Goal: Task Accomplishment & Management: Manage account settings

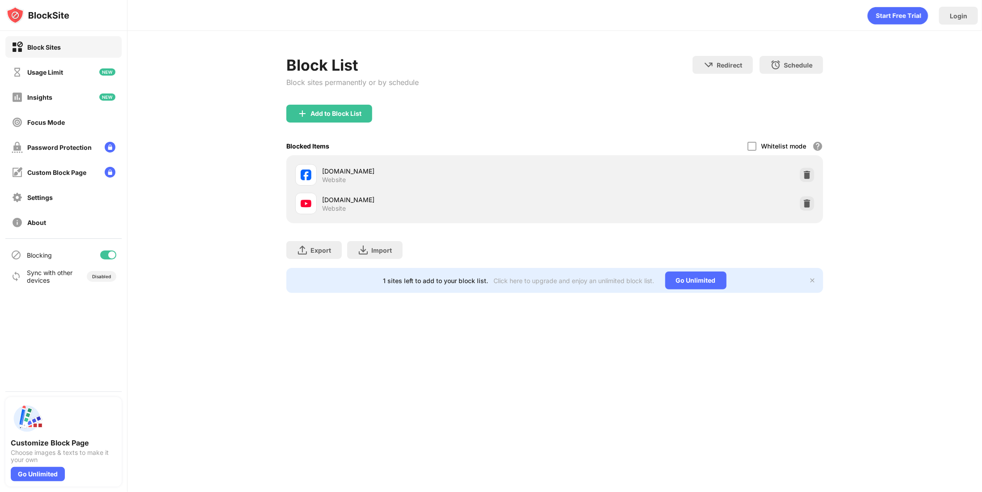
click at [112, 254] on div at bounding box center [111, 254] width 7 height 7
click at [105, 246] on div "Blocking" at bounding box center [63, 254] width 116 height 21
click at [108, 251] on div at bounding box center [108, 255] width 16 height 9
click at [110, 257] on div at bounding box center [111, 254] width 7 height 7
click at [104, 257] on div at bounding box center [104, 254] width 7 height 7
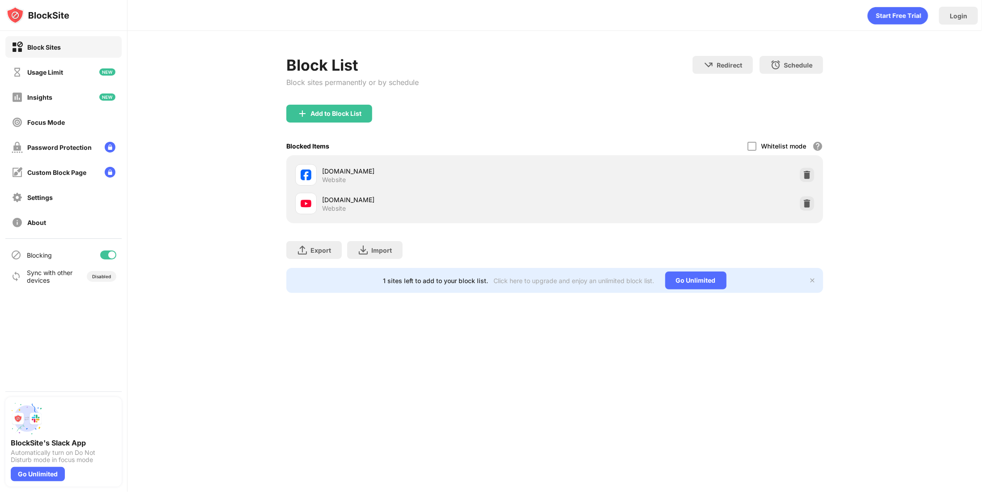
click at [106, 253] on div at bounding box center [108, 255] width 16 height 9
click at [108, 249] on div "Blocking" at bounding box center [63, 254] width 116 height 21
click at [109, 254] on div at bounding box center [108, 255] width 16 height 9
click at [109, 259] on div at bounding box center [108, 255] width 16 height 9
click at [109, 258] on div at bounding box center [108, 255] width 16 height 9
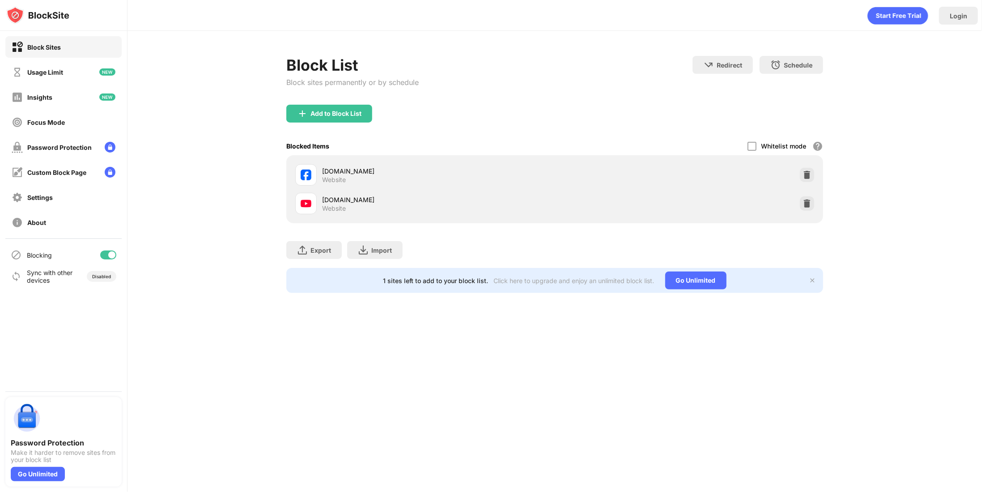
click at [110, 256] on div at bounding box center [111, 254] width 7 height 7
click at [119, 255] on div "Blocking" at bounding box center [63, 254] width 116 height 21
click at [114, 256] on div at bounding box center [108, 255] width 16 height 9
